Goal: Use online tool/utility: Utilize a website feature to perform a specific function

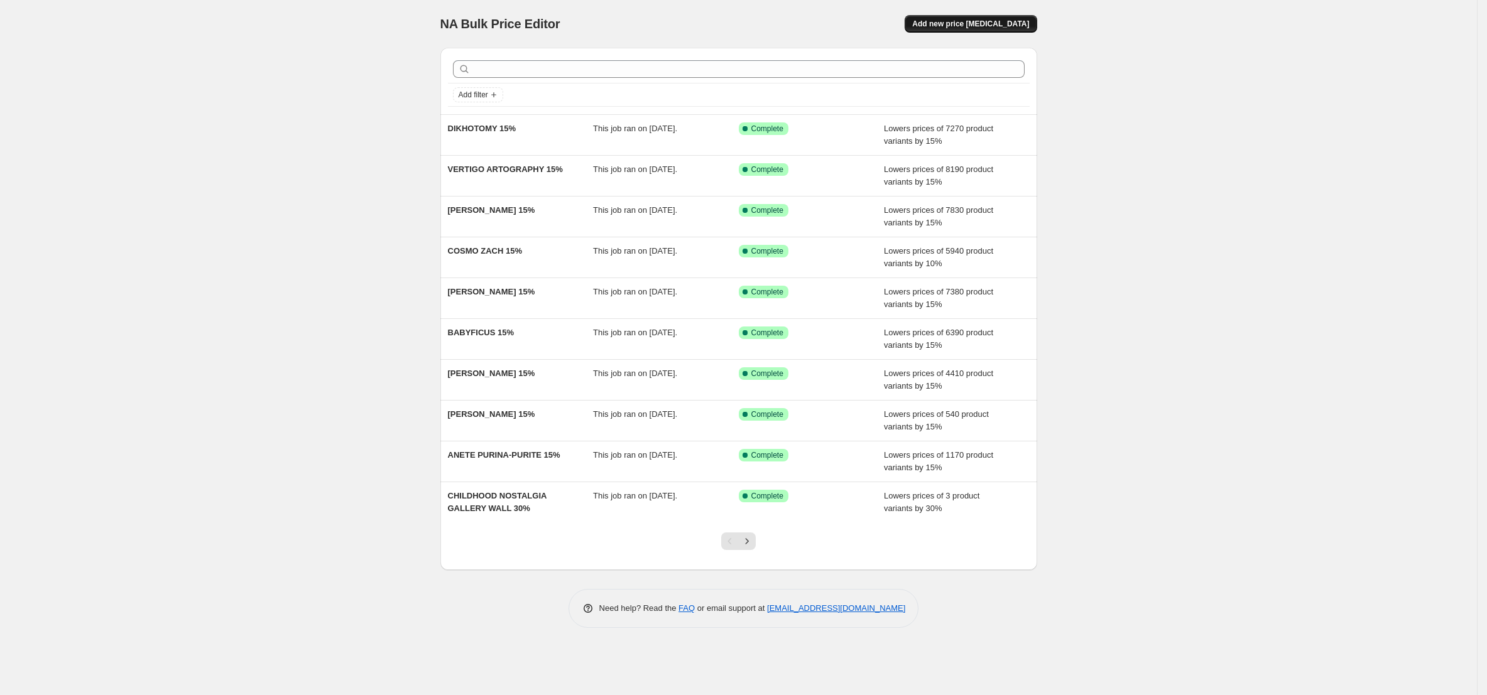
click at [981, 24] on span "Add new price [MEDICAL_DATA]" at bounding box center [970, 24] width 117 height 10
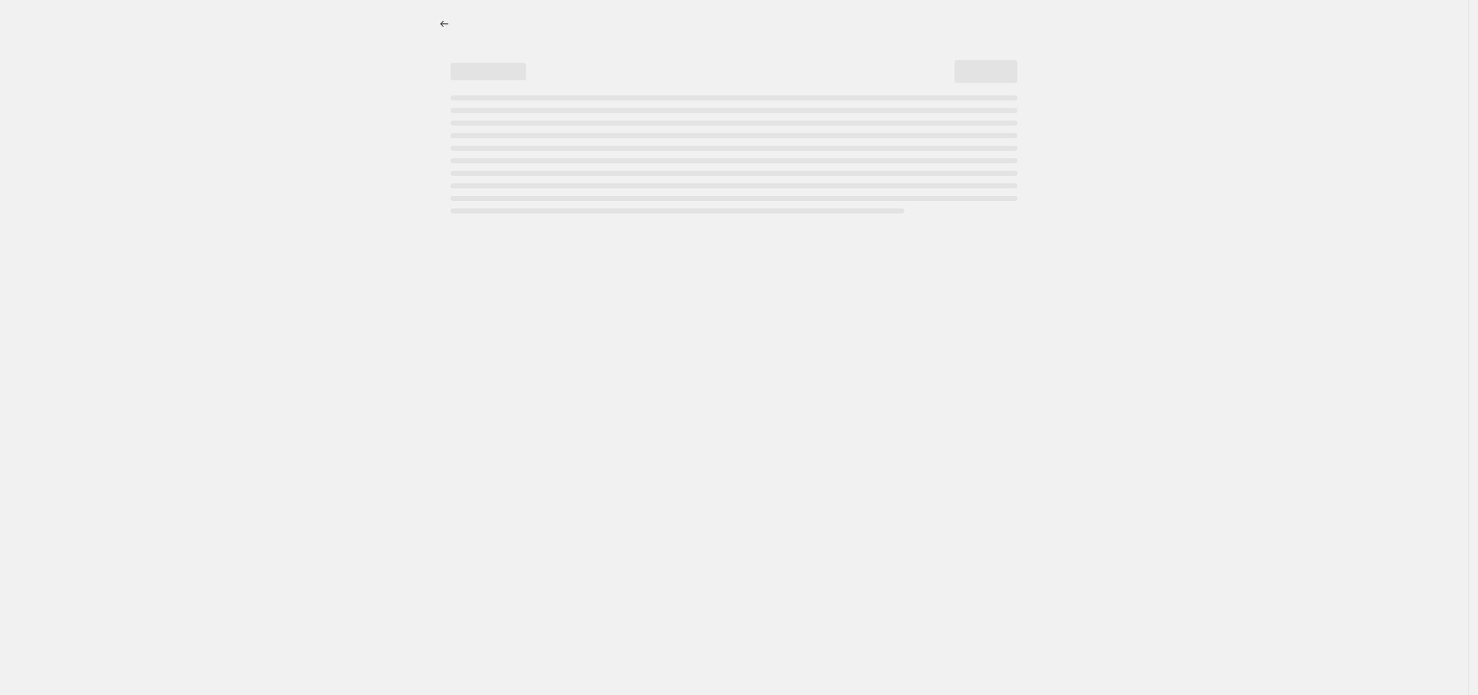
select select "percentage"
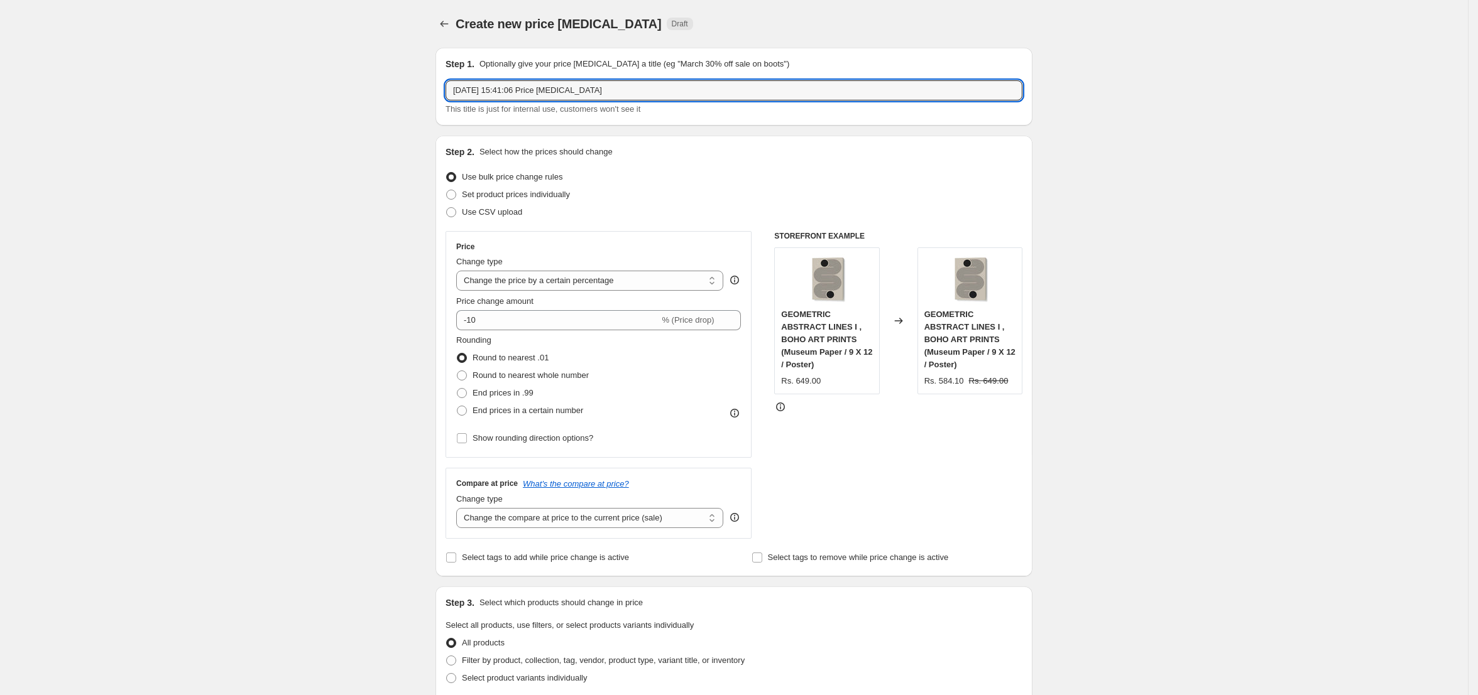
drag, startPoint x: 722, startPoint y: 96, endPoint x: 481, endPoint y: 77, distance: 242.0
click at [481, 77] on div "Step 1. Optionally give your price [MEDICAL_DATA] a title (eg "March 30% off sa…" at bounding box center [733, 87] width 577 height 58
paste input "[PERSON_NAME]"
type input "[PERSON_NAME] 15%"
click at [513, 315] on input "-10" at bounding box center [557, 320] width 203 height 20
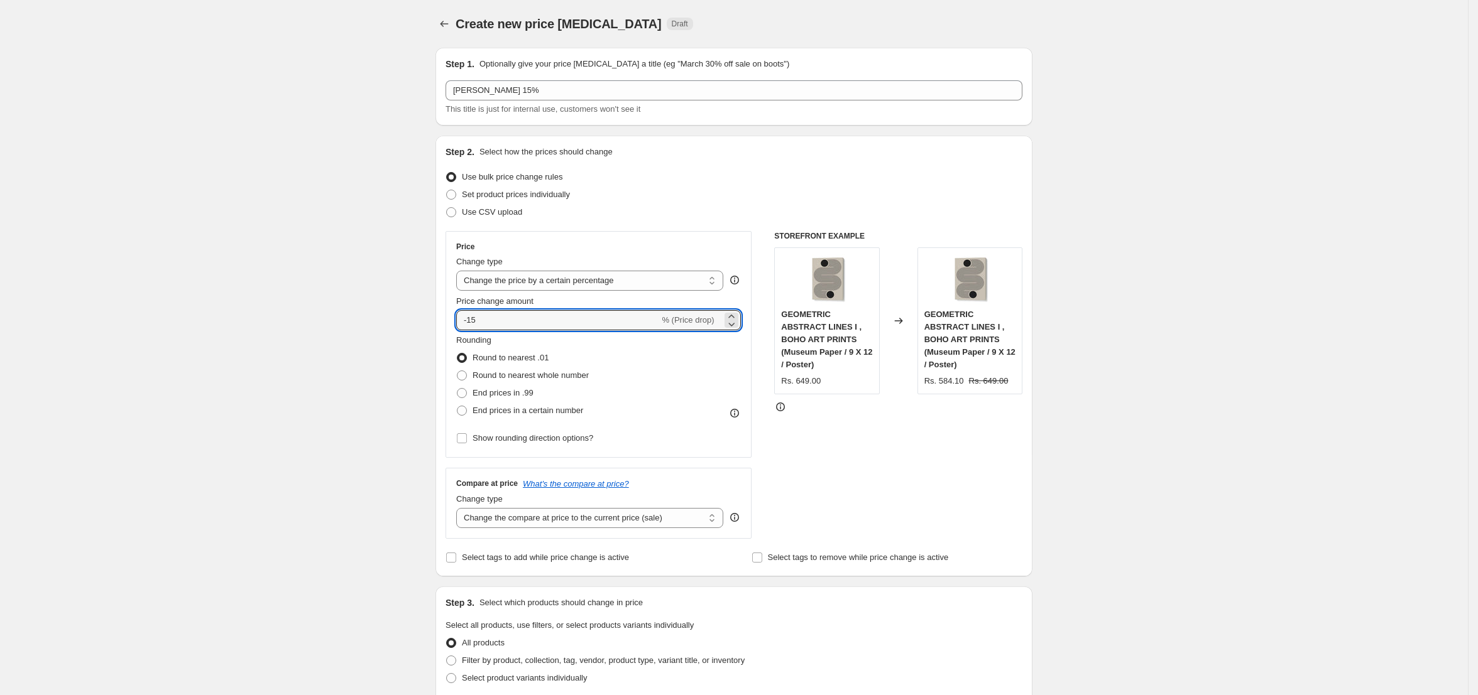
type input "-15"
click at [321, 359] on div "Create new price [MEDICAL_DATA]. This page is ready Create new price [MEDICAL_D…" at bounding box center [733, 644] width 1467 height 1288
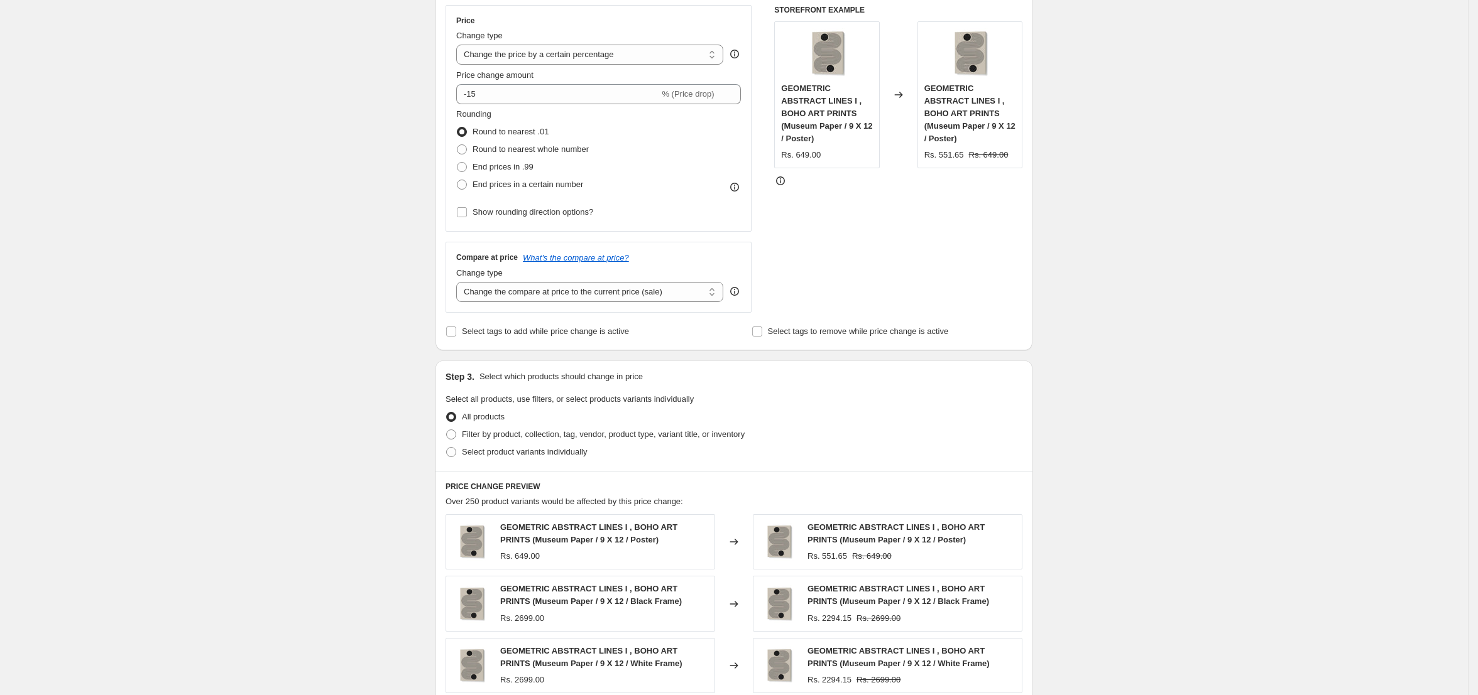
scroll to position [243, 0]
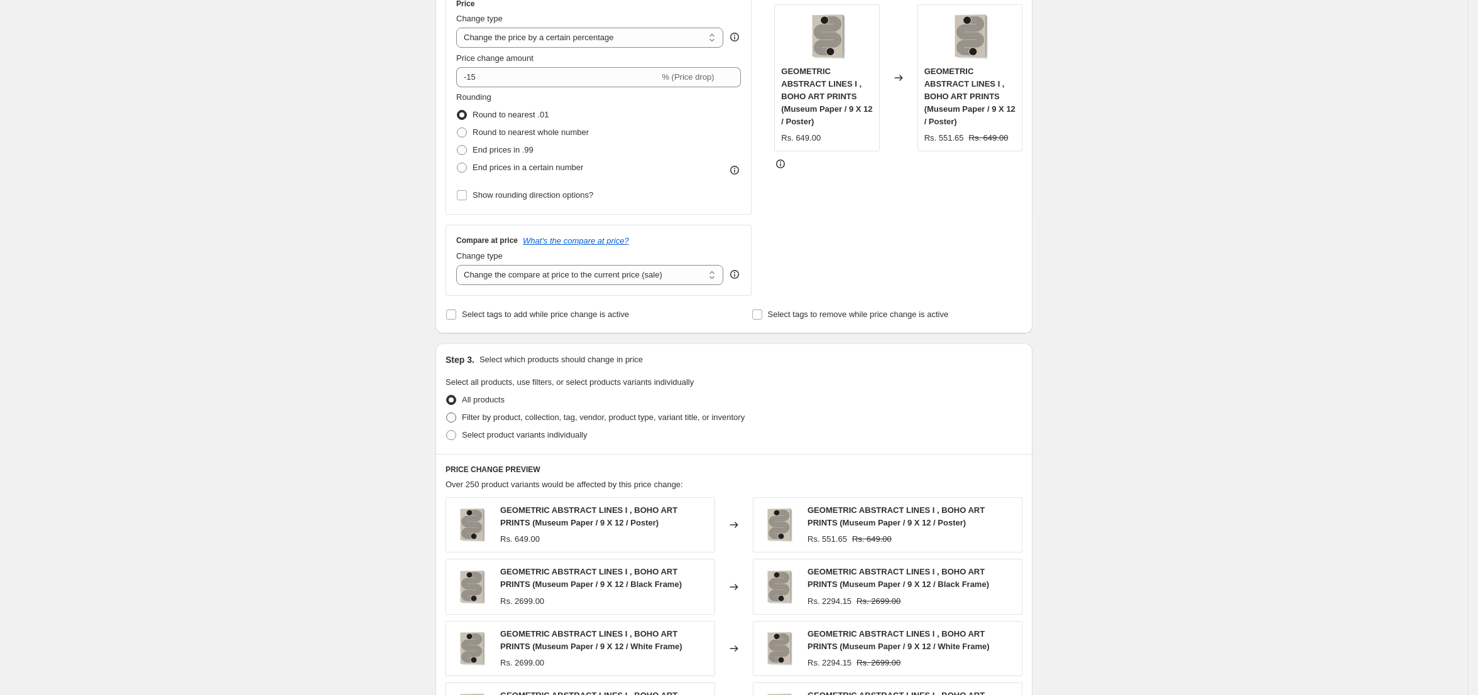
drag, startPoint x: 530, startPoint y: 418, endPoint x: 554, endPoint y: 417, distance: 23.9
click at [530, 418] on span "Filter by product, collection, tag, vendor, product type, variant title, or inv…" at bounding box center [603, 417] width 283 height 9
click at [447, 413] on input "Filter by product, collection, tag, vendor, product type, variant title, or inv…" at bounding box center [446, 413] width 1 height 1
radio input "true"
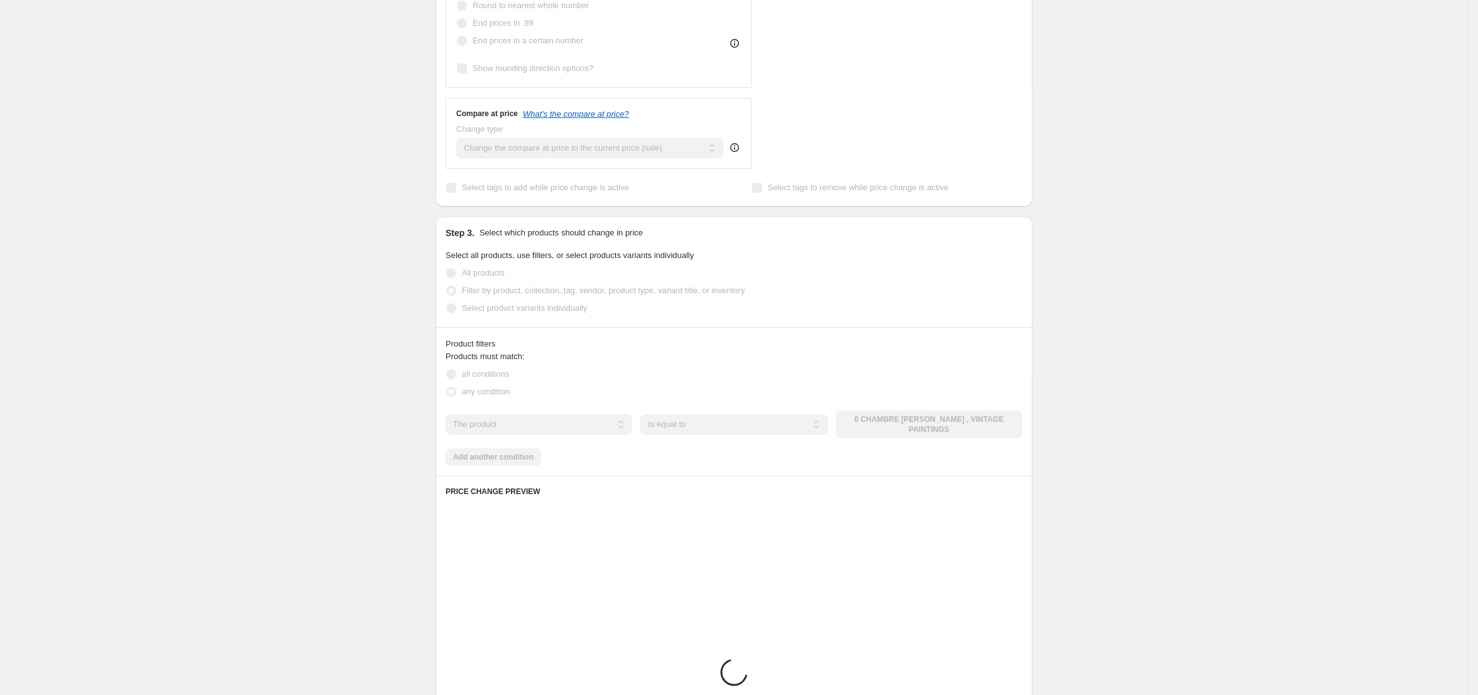
scroll to position [371, 0]
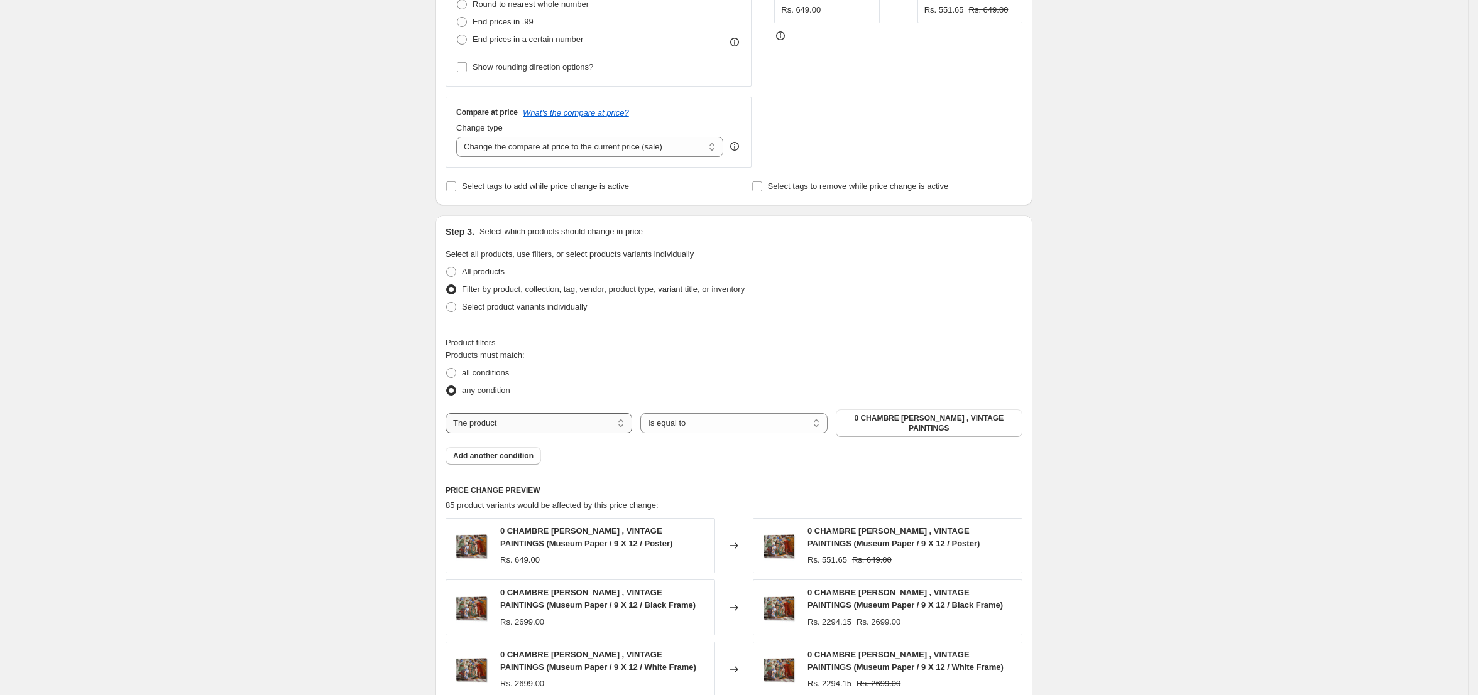
click at [557, 421] on select "The product The product's collection The product's tag The product's vendor The…" at bounding box center [538, 423] width 187 height 20
select select "collection"
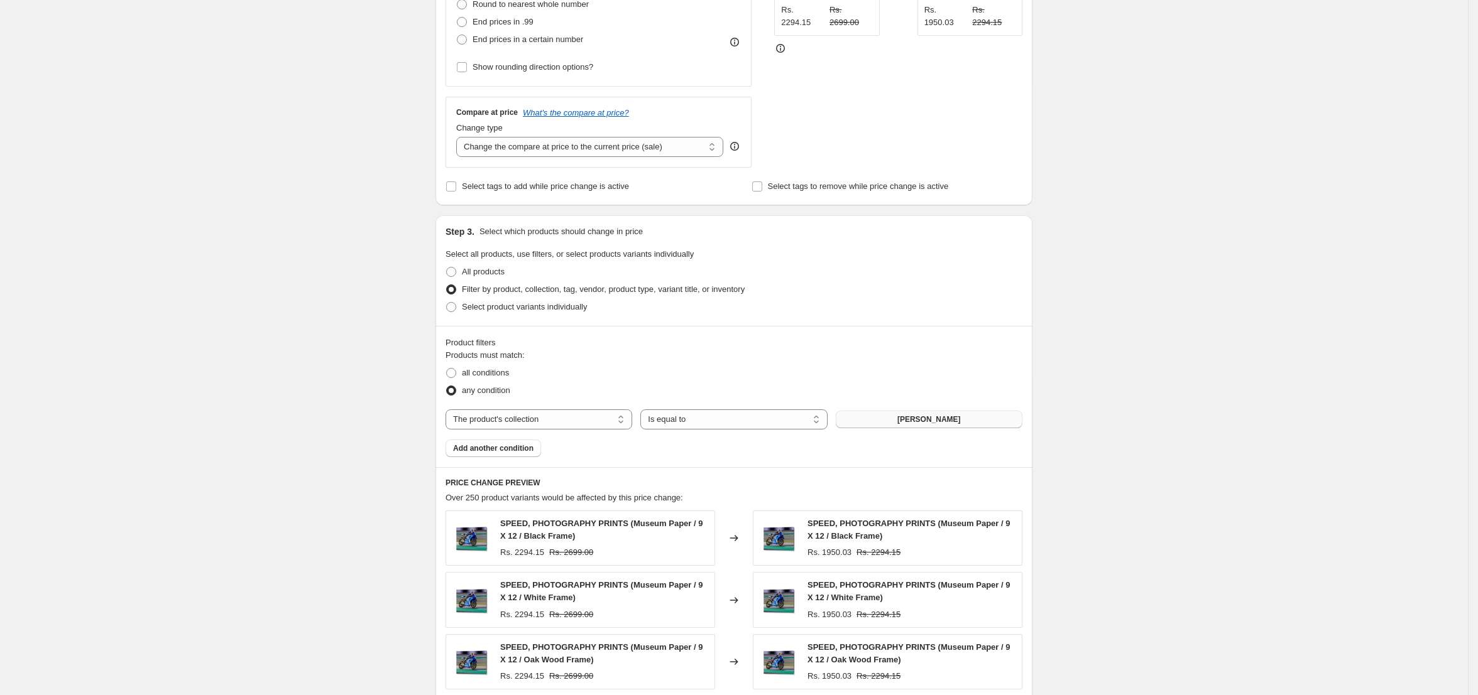
click at [913, 418] on span "[PERSON_NAME]" at bounding box center [928, 420] width 63 height 10
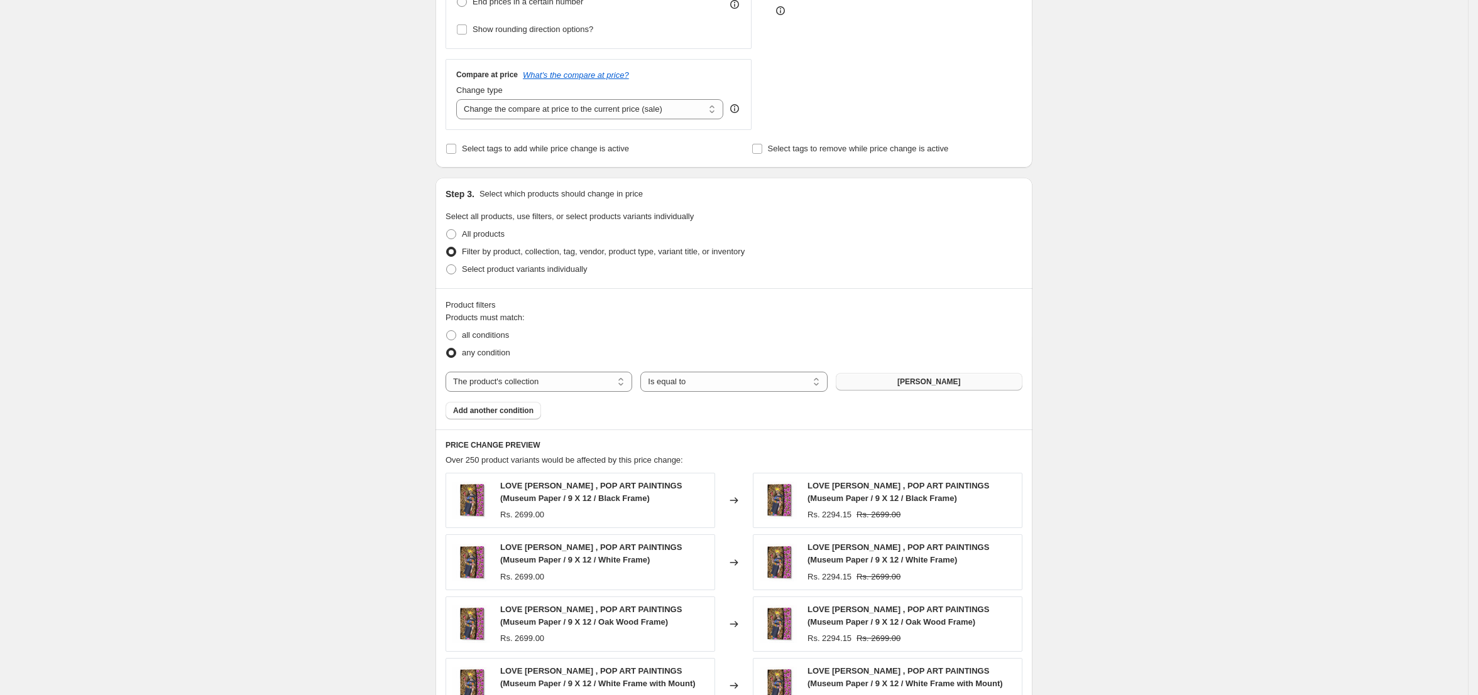
scroll to position [718, 0]
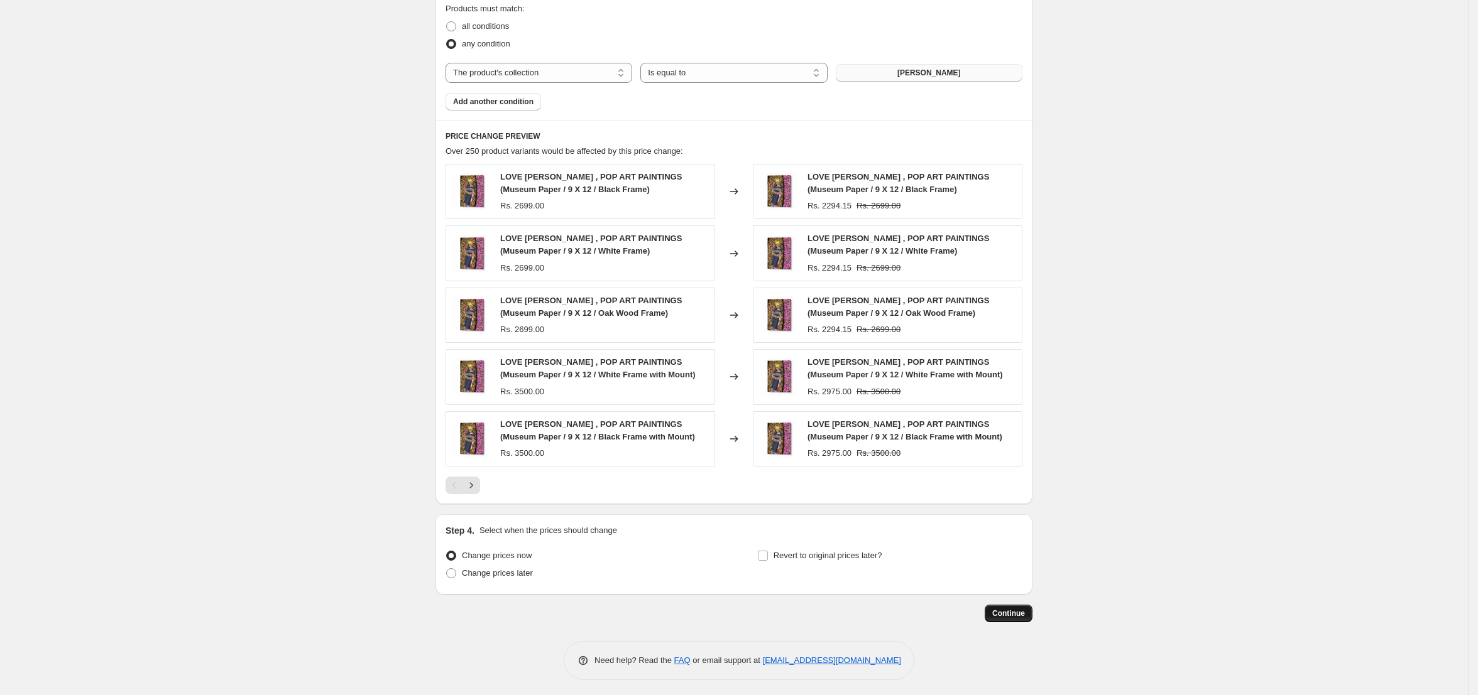
click at [1010, 610] on span "Continue" at bounding box center [1008, 614] width 33 height 10
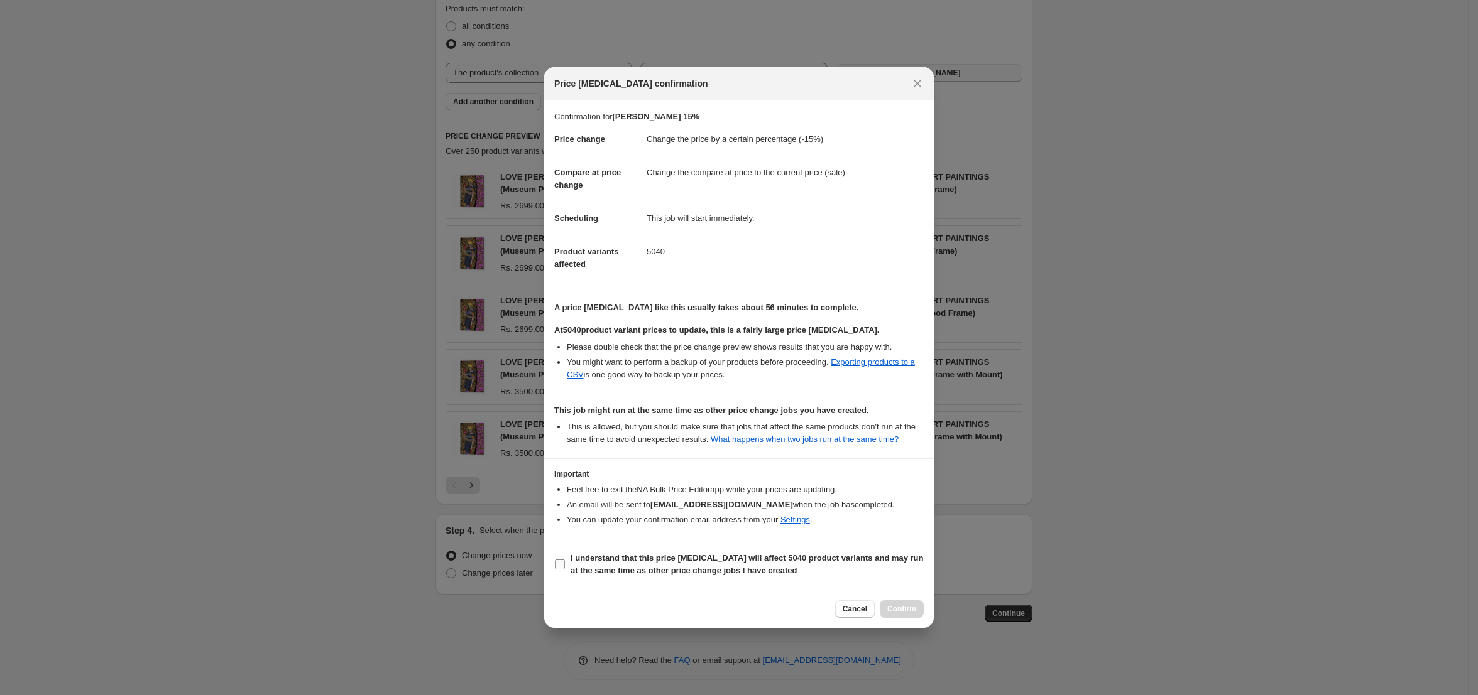
click at [671, 555] on section "I understand that this price [MEDICAL_DATA] will affect 5040 product variants a…" at bounding box center [738, 565] width 389 height 50
click at [674, 567] on b "I understand that this price [MEDICAL_DATA] will affect 5040 product variants a…" at bounding box center [746, 564] width 353 height 22
click at [565, 567] on input "I understand that this price [MEDICAL_DATA] will affect 5040 product variants a…" at bounding box center [560, 565] width 10 height 10
checkbox input "true"
click at [909, 614] on span "Confirm" at bounding box center [901, 609] width 29 height 10
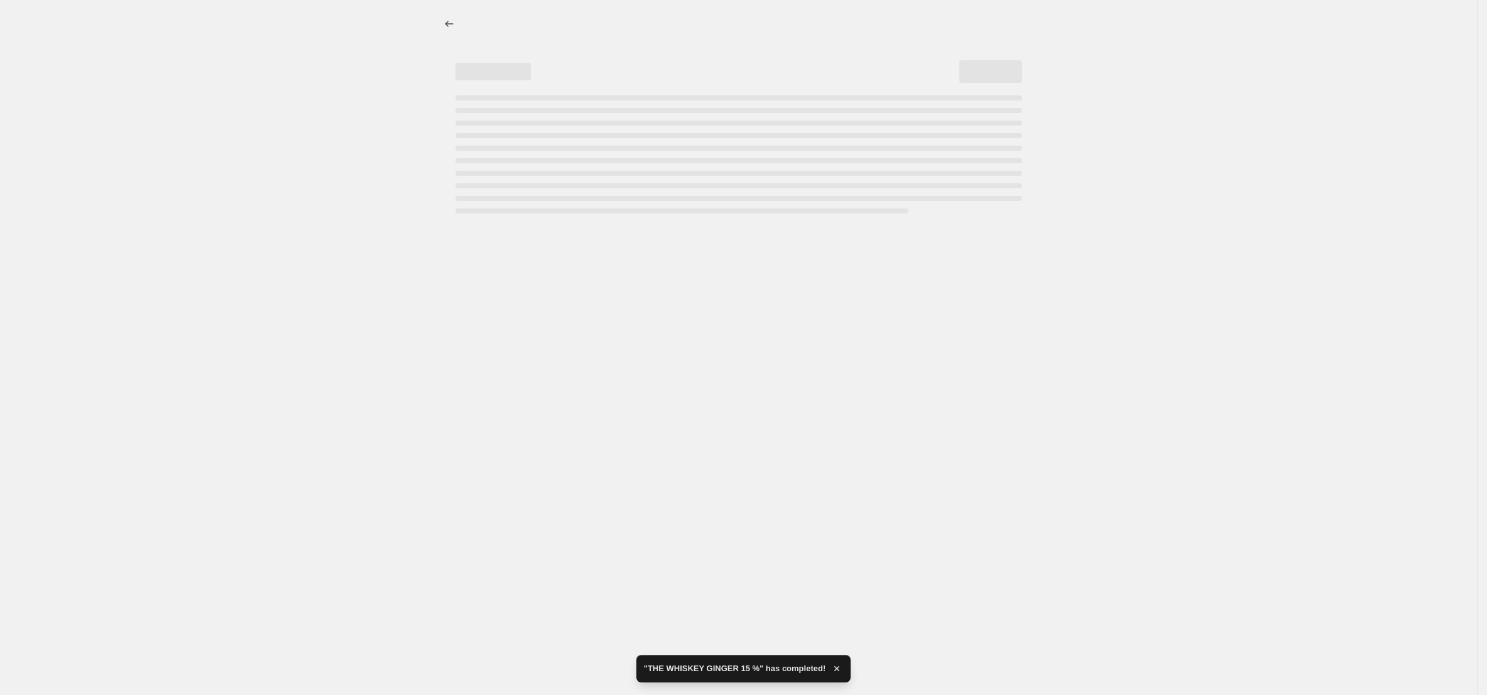
select select "percentage"
select select "collection"
